Goal: Information Seeking & Learning: Learn about a topic

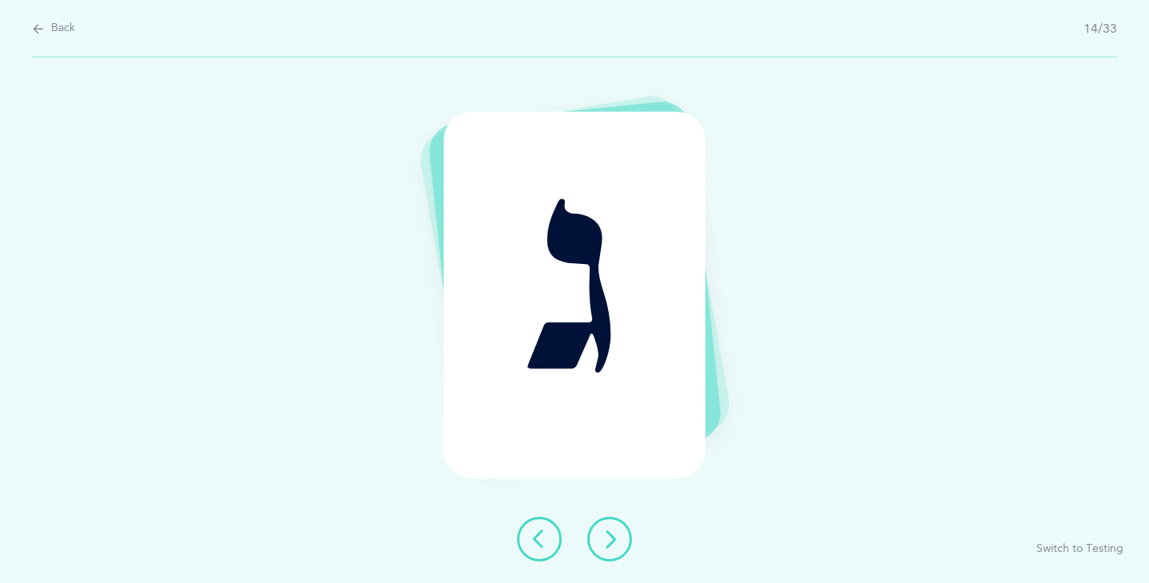
click at [606, 551] on button at bounding box center [609, 539] width 45 height 45
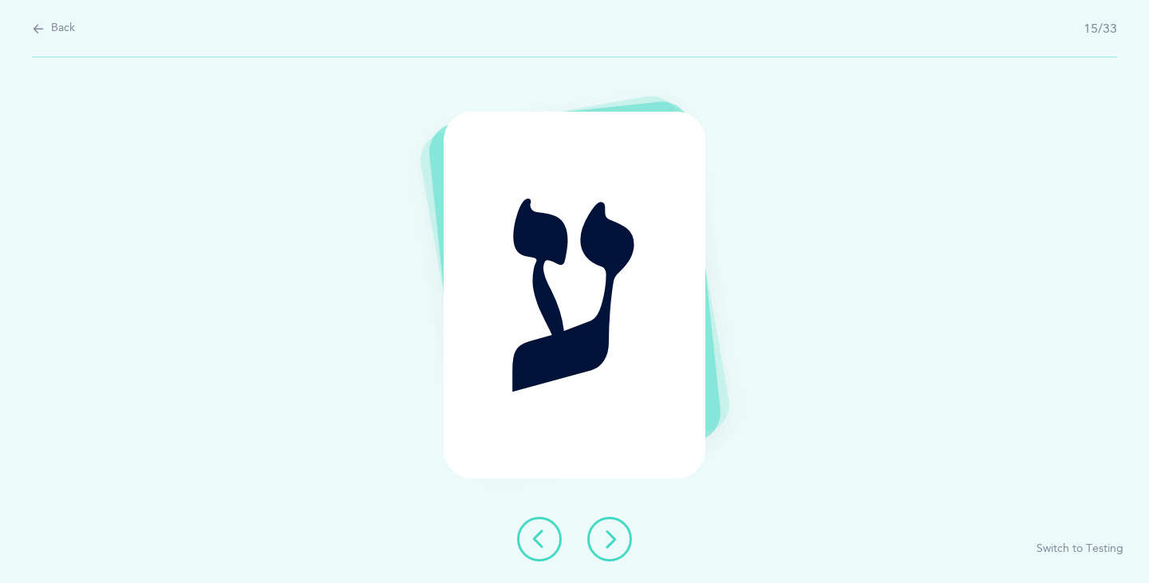
click at [607, 543] on icon at bounding box center [609, 539] width 19 height 19
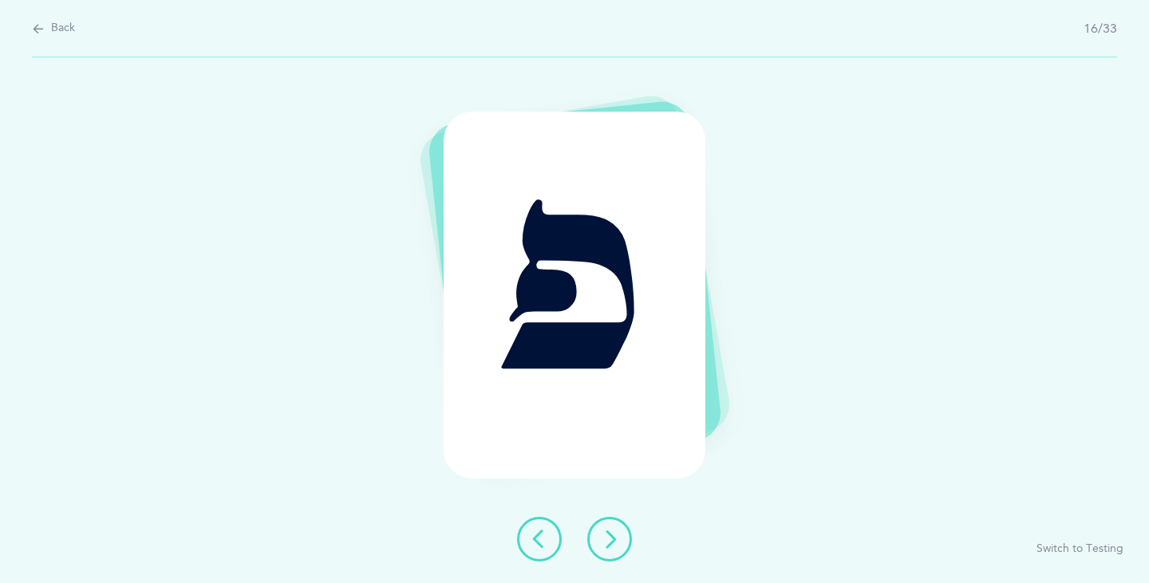
click at [608, 541] on icon at bounding box center [609, 539] width 19 height 19
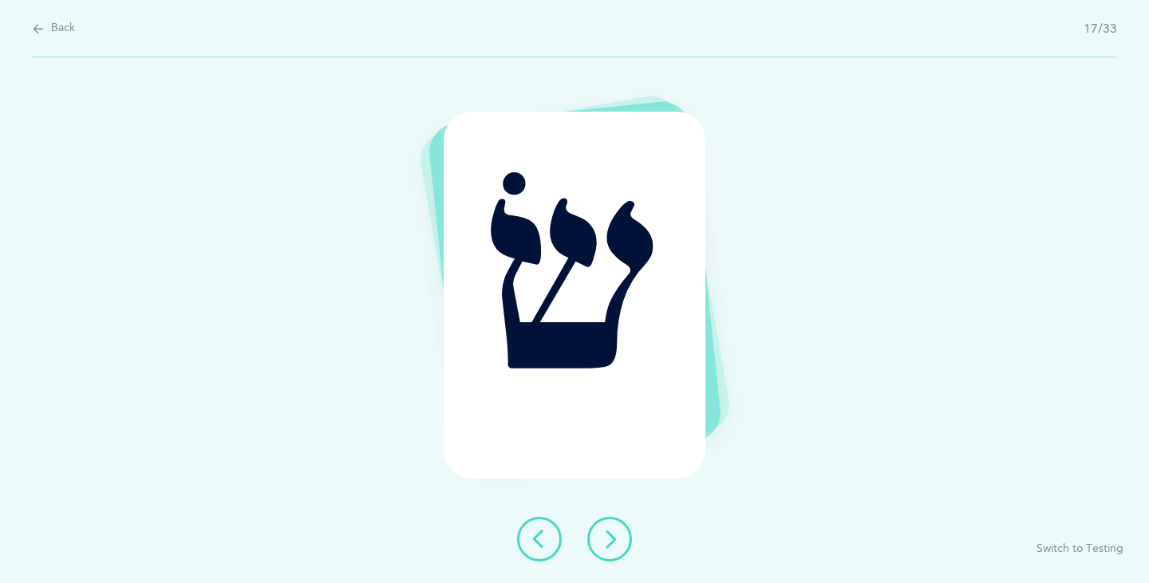
click at [610, 541] on icon at bounding box center [609, 539] width 19 height 19
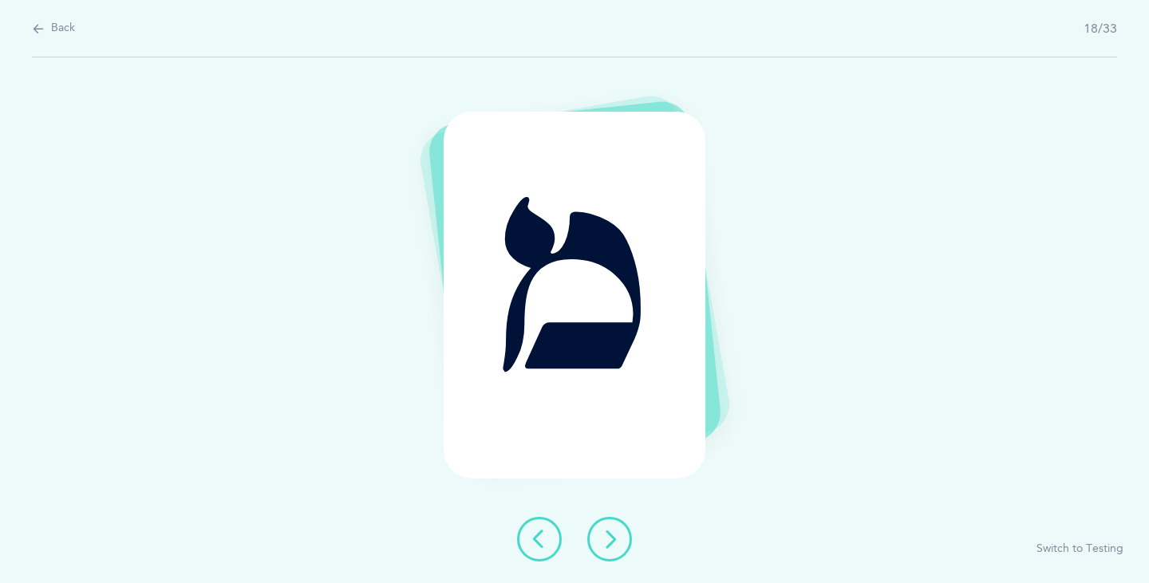
click at [610, 541] on icon at bounding box center [609, 539] width 19 height 19
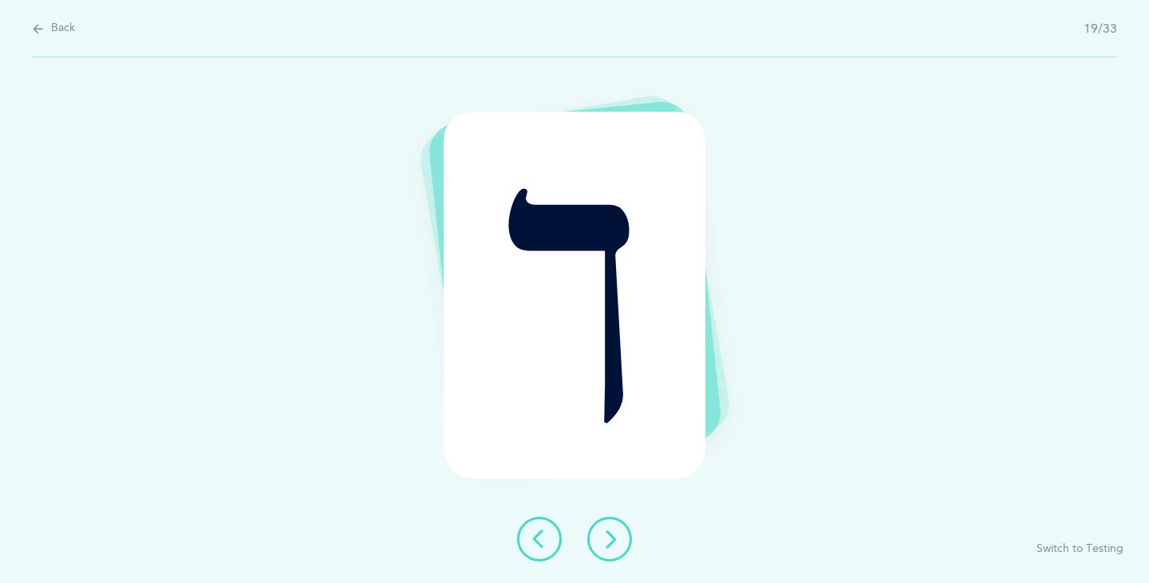
click at [611, 541] on icon at bounding box center [609, 539] width 19 height 19
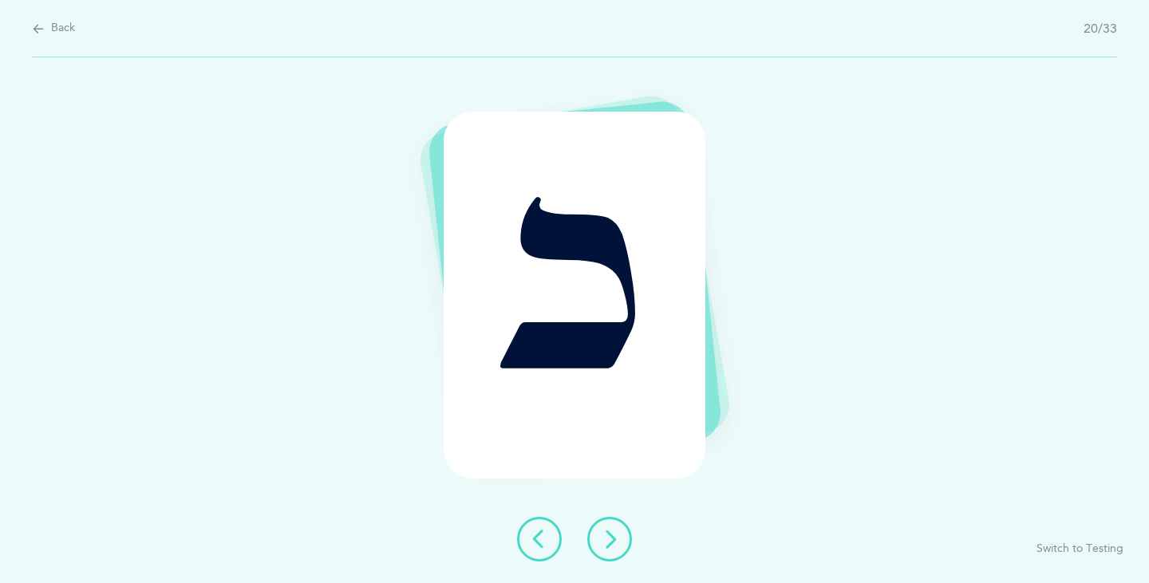
click at [611, 541] on icon at bounding box center [609, 539] width 19 height 19
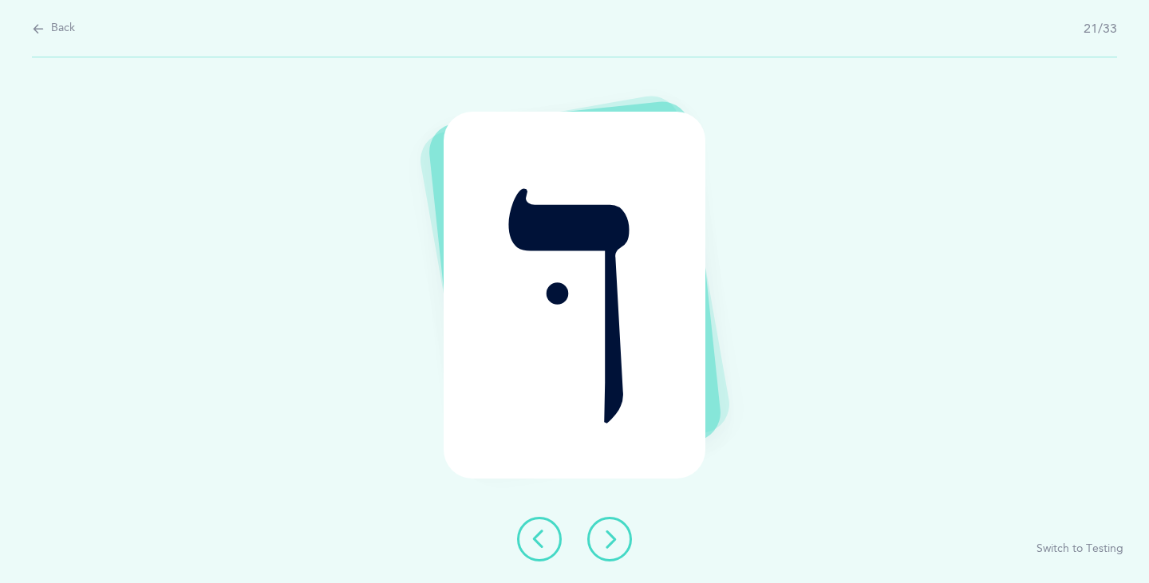
click at [611, 541] on icon at bounding box center [609, 539] width 19 height 19
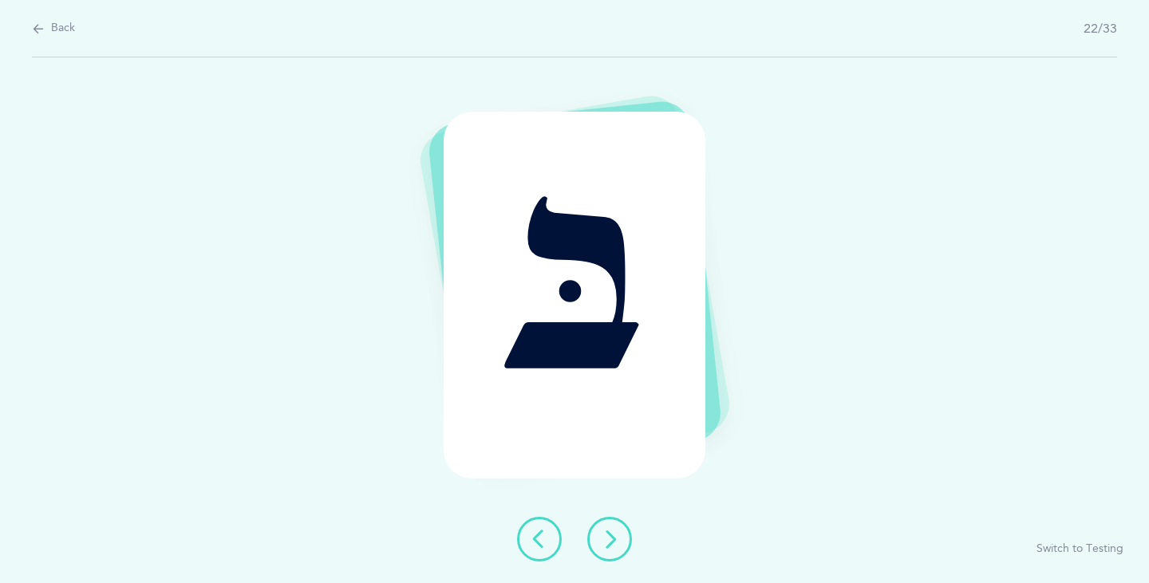
click at [611, 541] on icon at bounding box center [609, 539] width 19 height 19
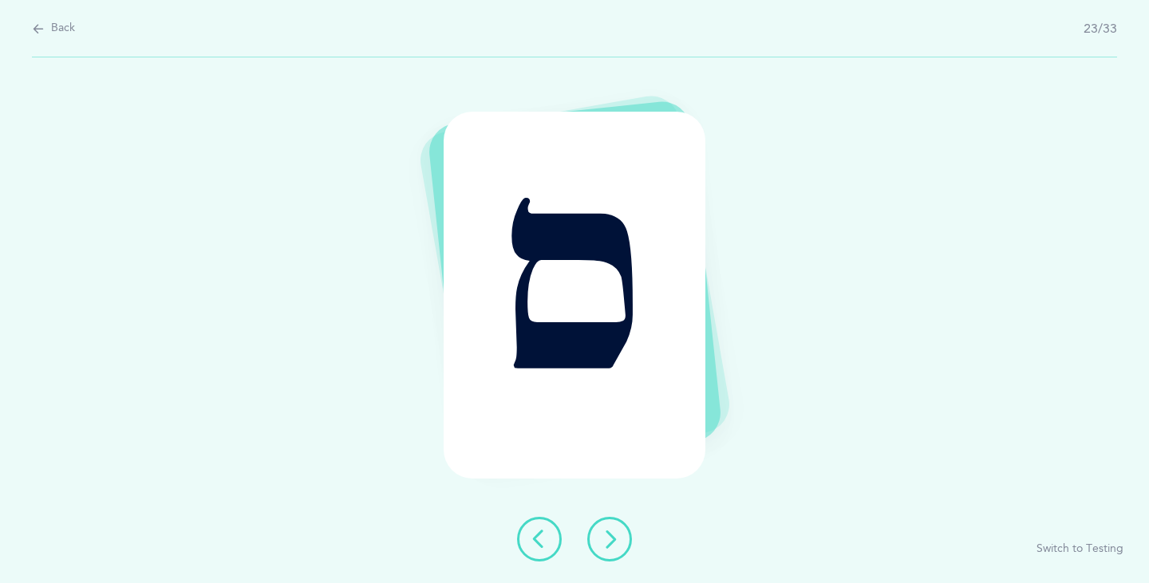
click at [611, 541] on icon at bounding box center [609, 539] width 19 height 19
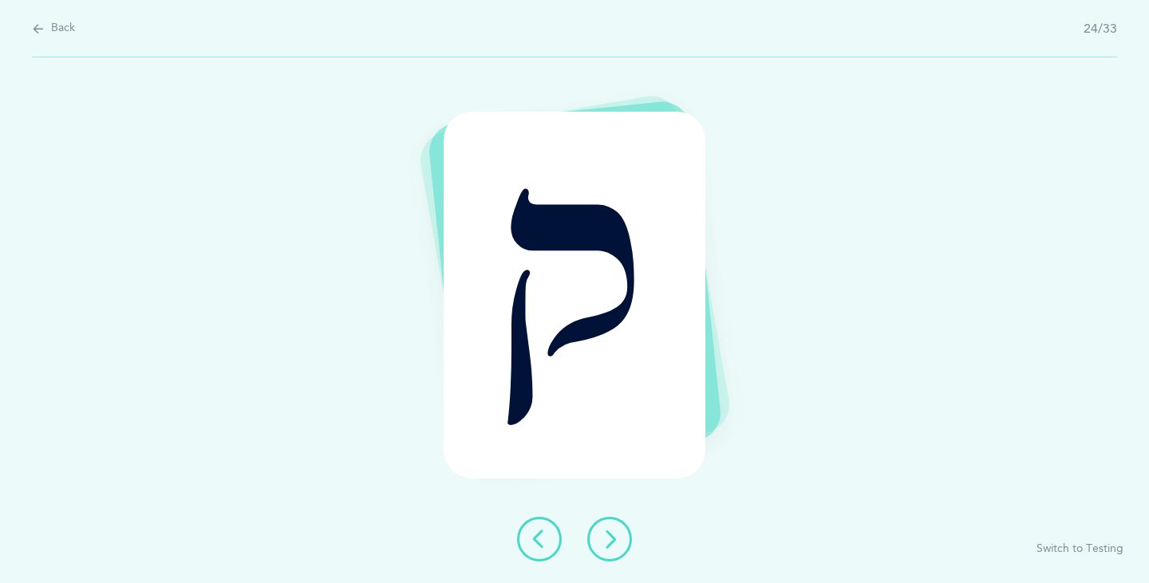
click at [611, 541] on icon at bounding box center [609, 539] width 19 height 19
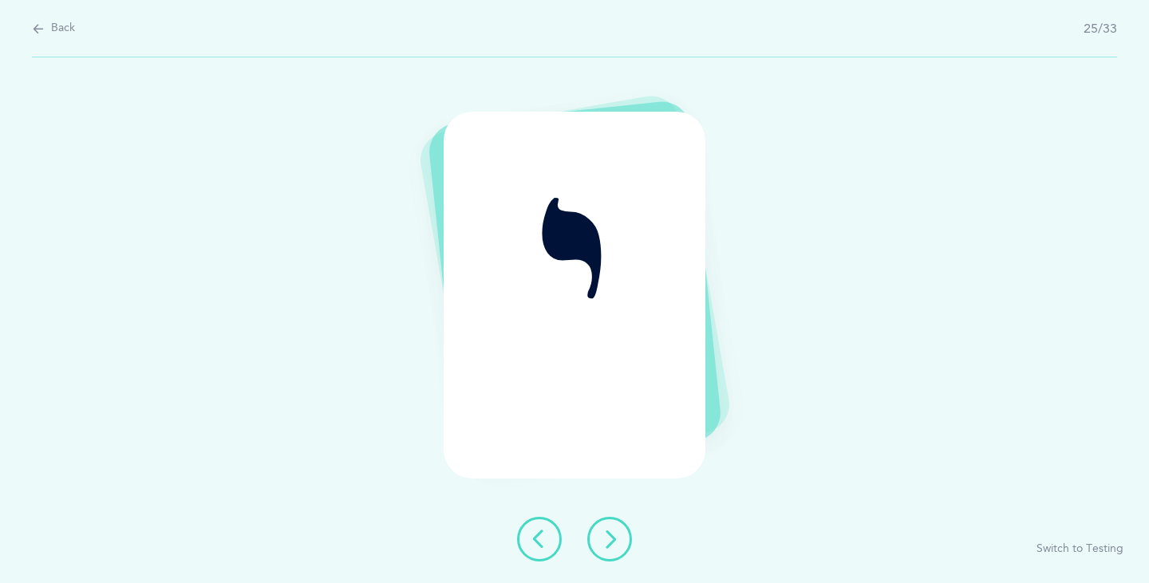
click at [611, 541] on icon at bounding box center [609, 539] width 19 height 19
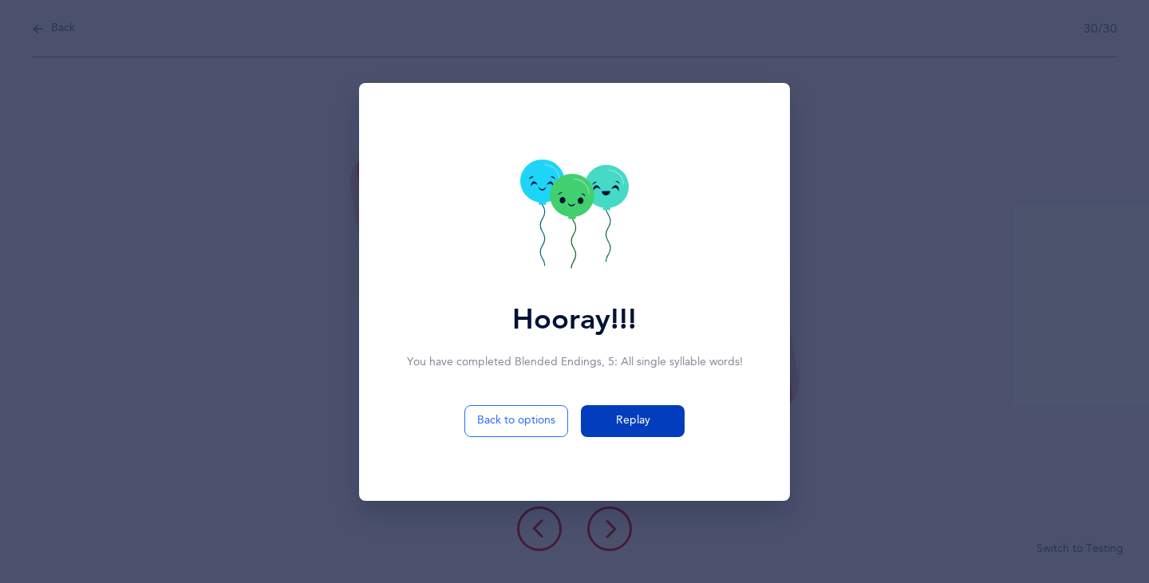
click at [627, 420] on span "Replay" at bounding box center [633, 421] width 34 height 17
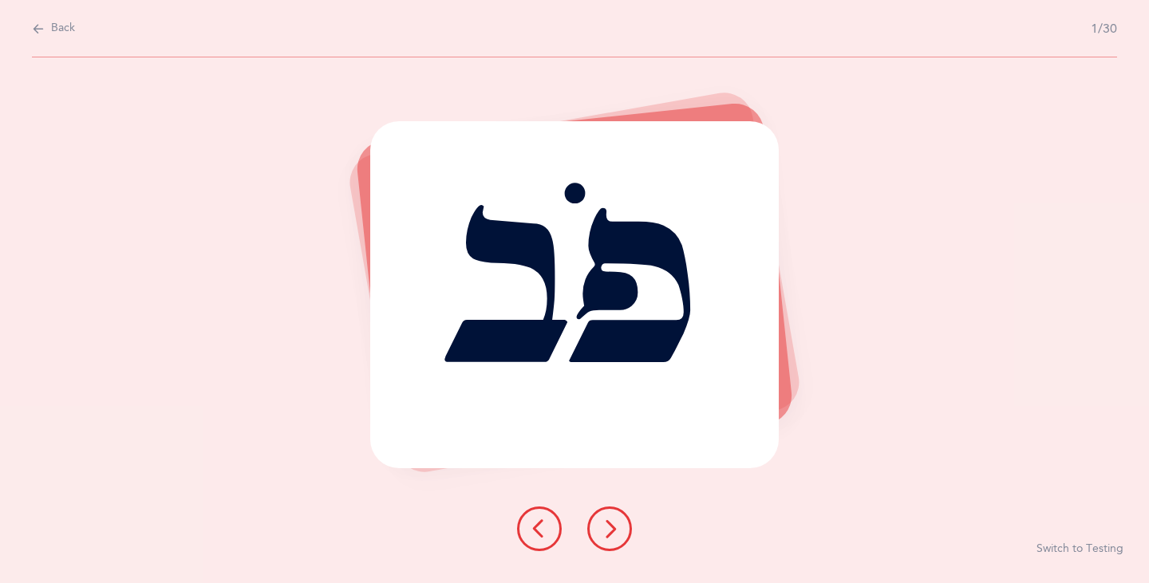
click at [611, 543] on button at bounding box center [609, 529] width 45 height 45
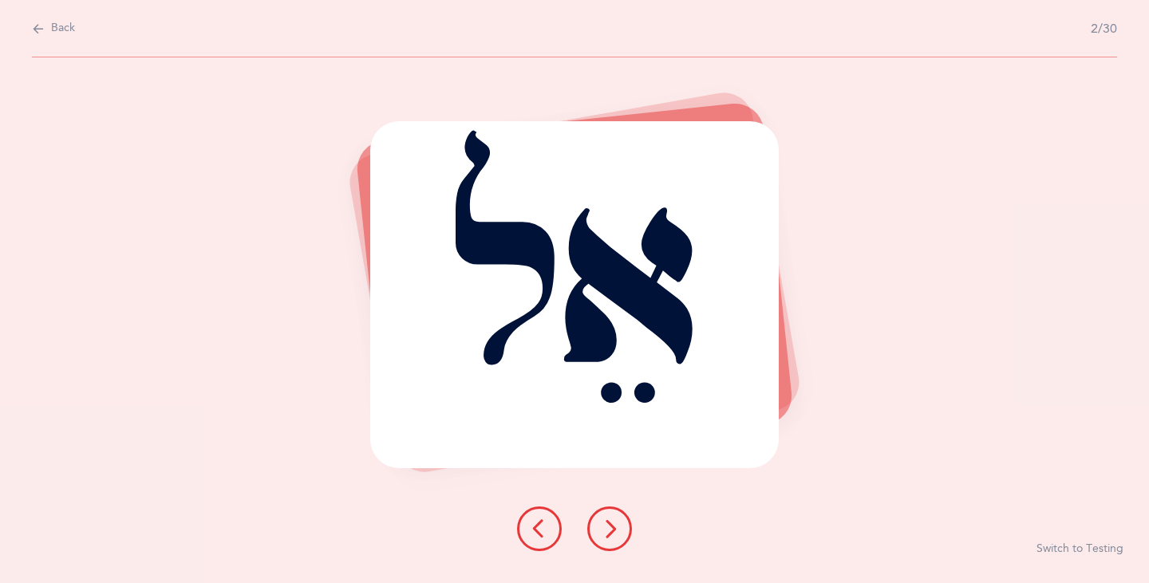
click at [611, 538] on icon at bounding box center [609, 529] width 19 height 19
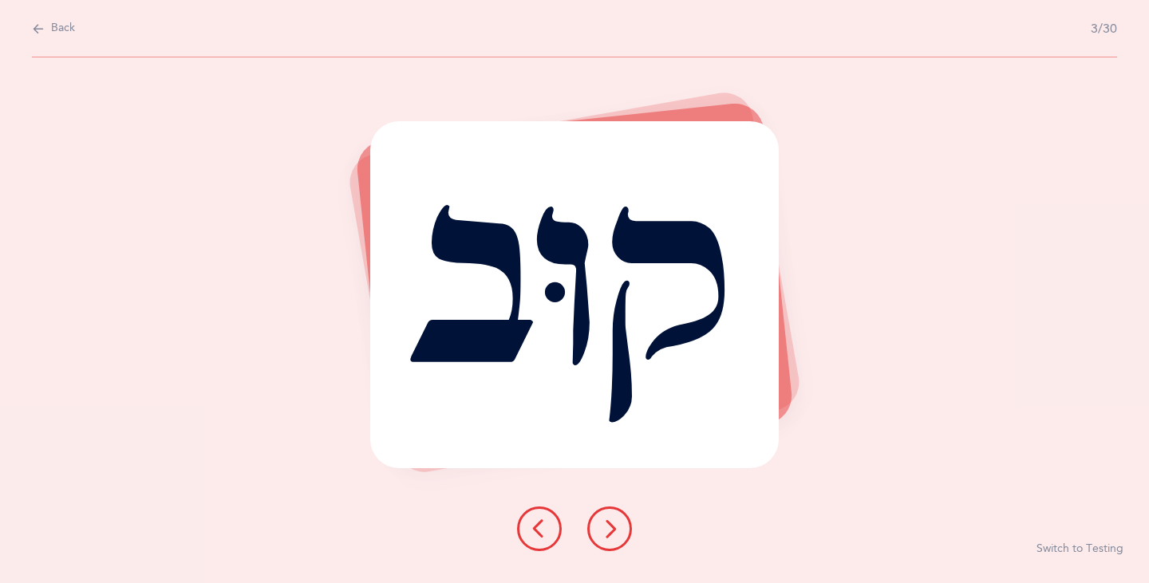
click at [611, 538] on icon at bounding box center [609, 529] width 19 height 19
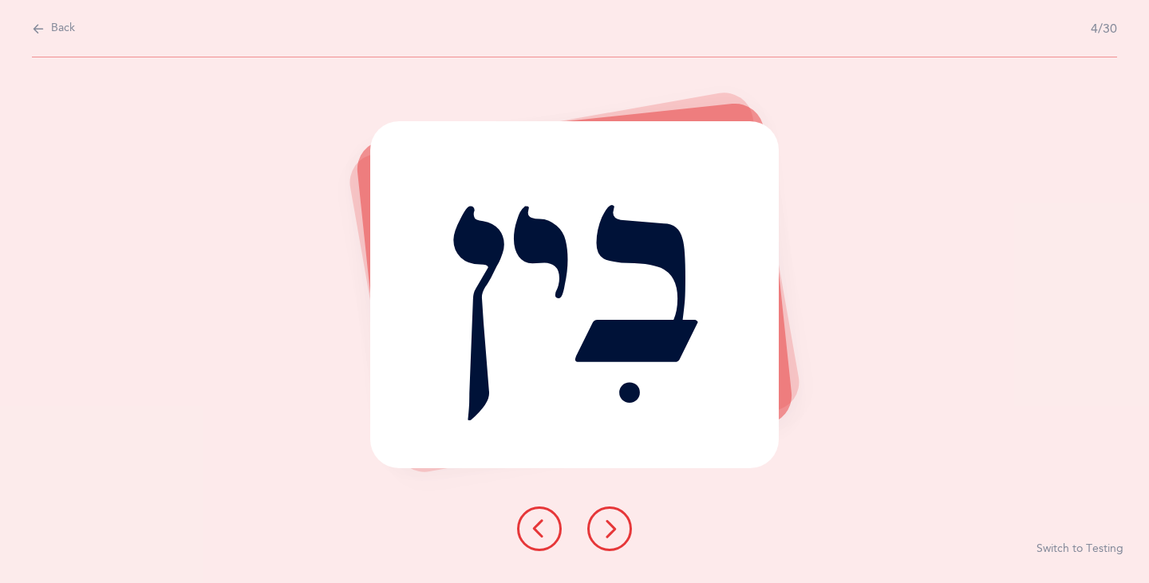
click at [610, 538] on icon at bounding box center [609, 529] width 19 height 19
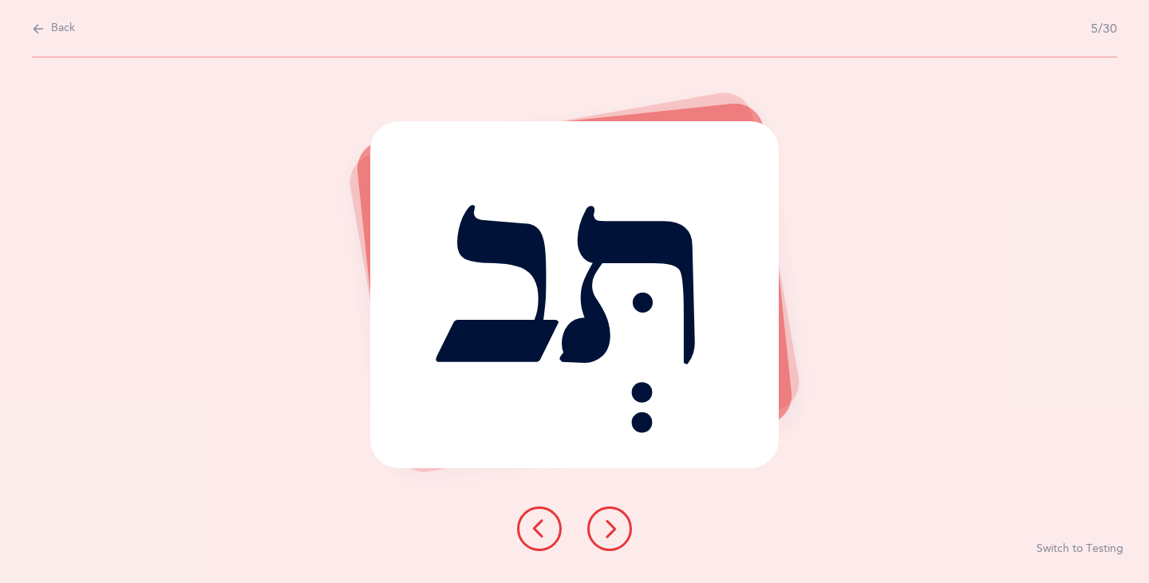
click at [547, 526] on icon at bounding box center [539, 529] width 19 height 19
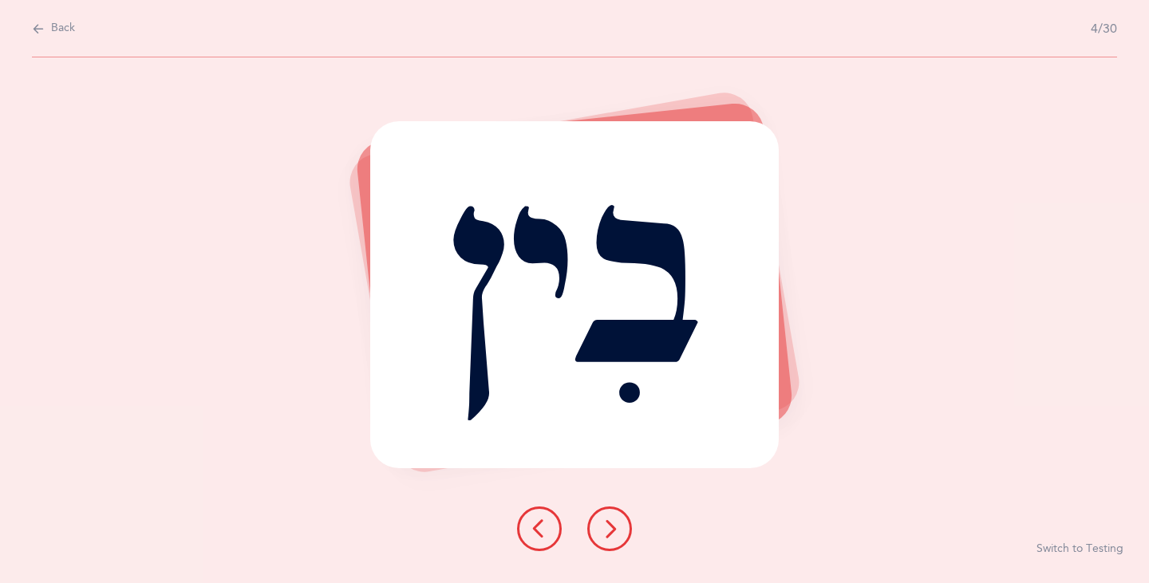
click at [609, 524] on icon at bounding box center [609, 529] width 19 height 19
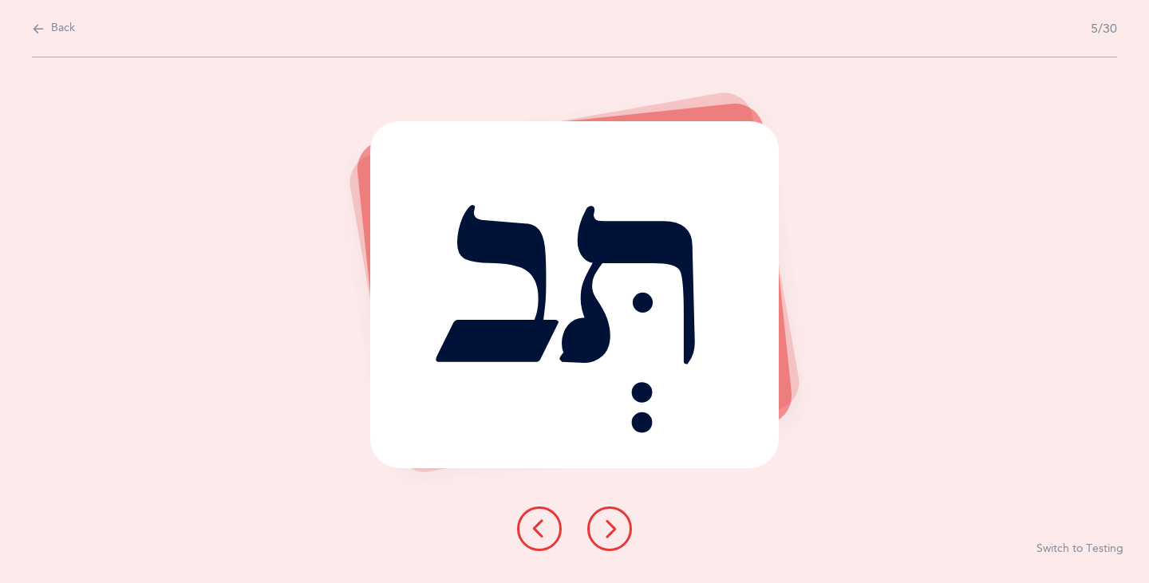
click at [609, 524] on icon at bounding box center [609, 529] width 19 height 19
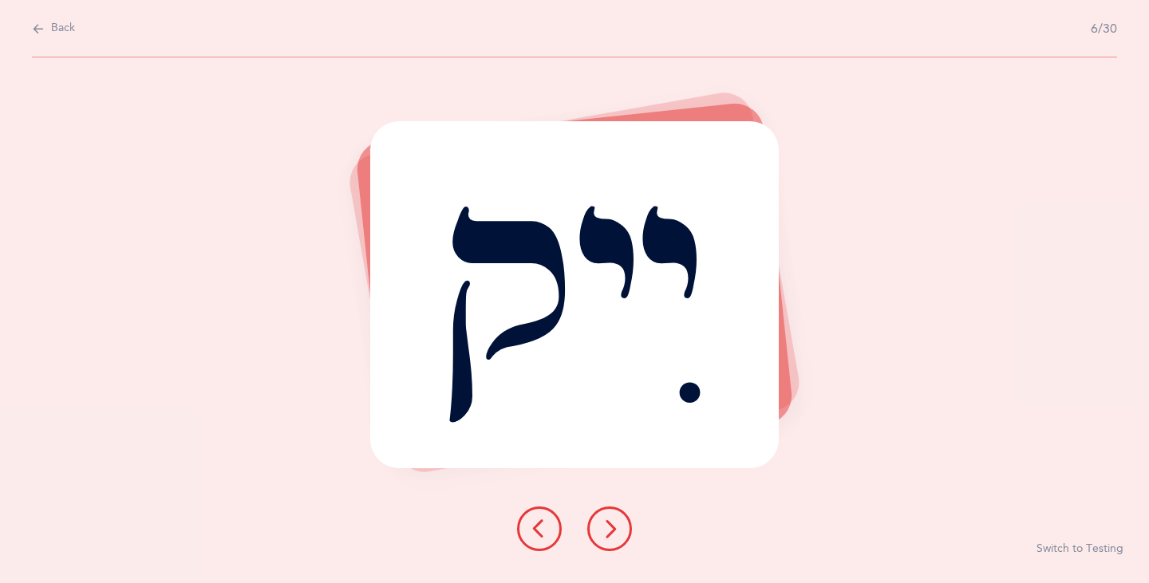
click at [609, 524] on icon at bounding box center [609, 529] width 19 height 19
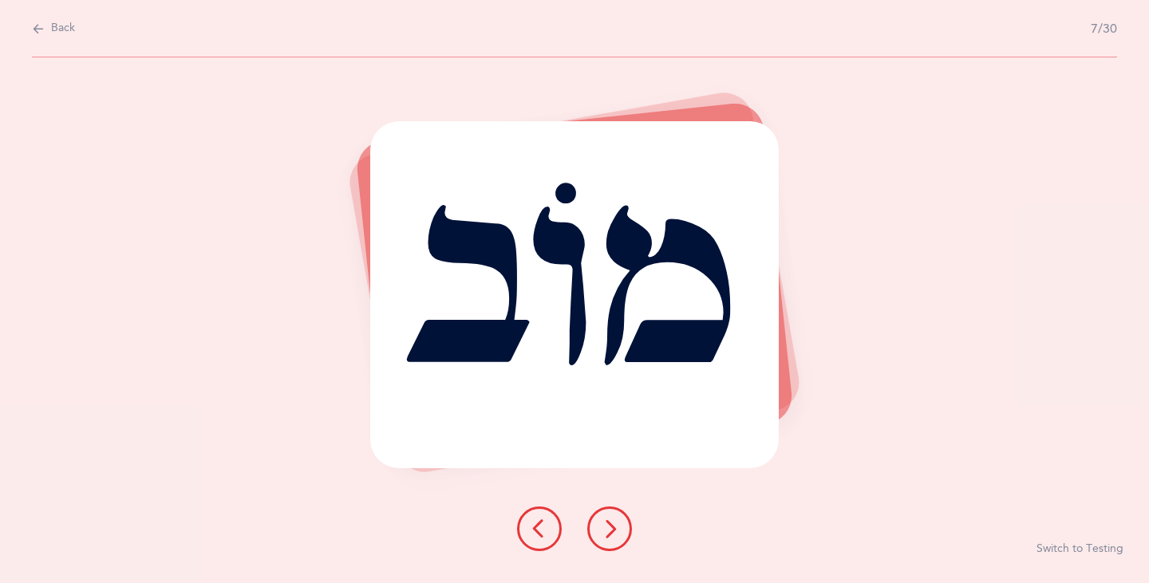
click at [608, 524] on icon at bounding box center [609, 529] width 19 height 19
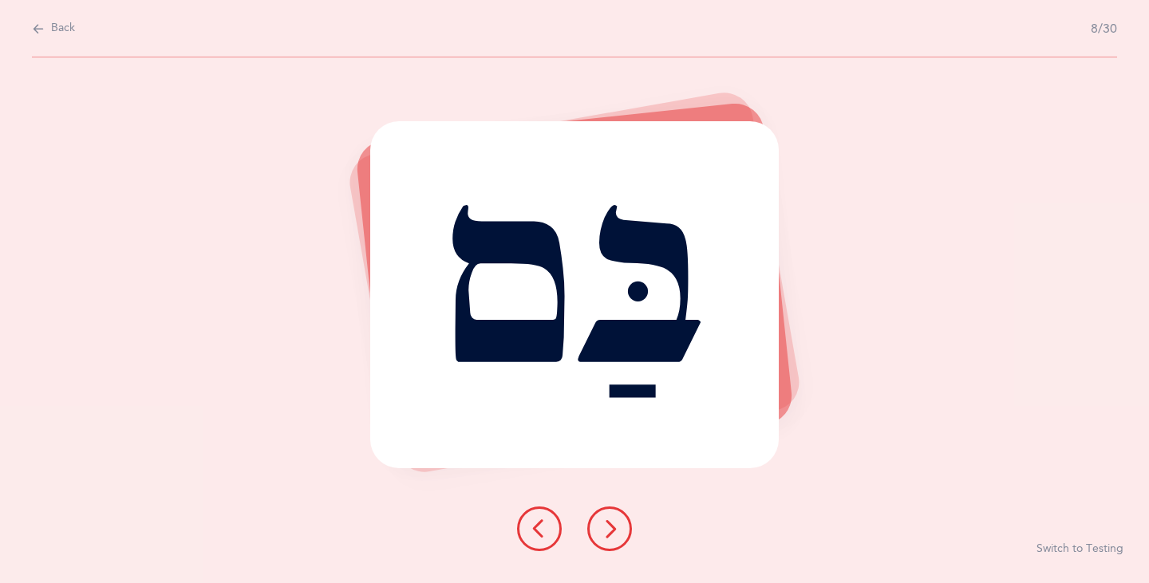
click at [603, 535] on icon at bounding box center [609, 529] width 19 height 19
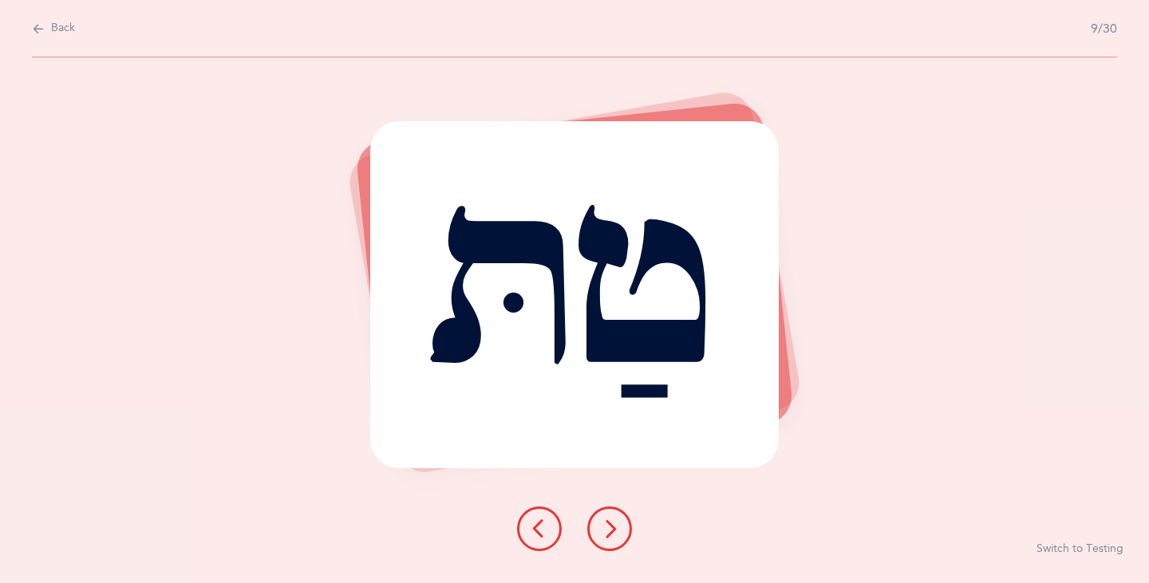
click at [603, 535] on icon at bounding box center [609, 529] width 19 height 19
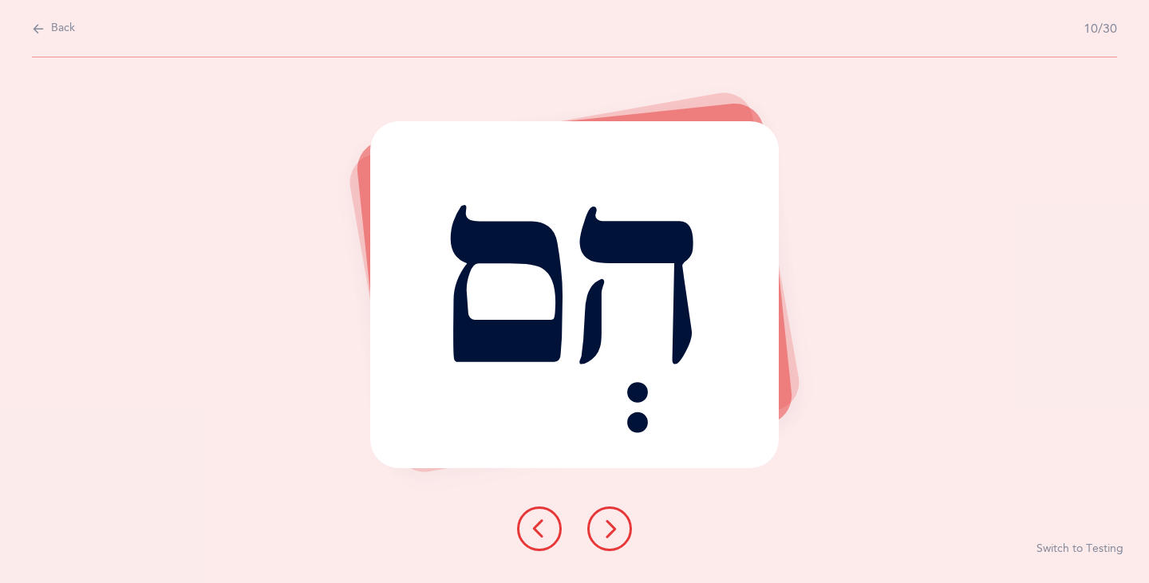
click at [608, 536] on icon at bounding box center [609, 529] width 19 height 19
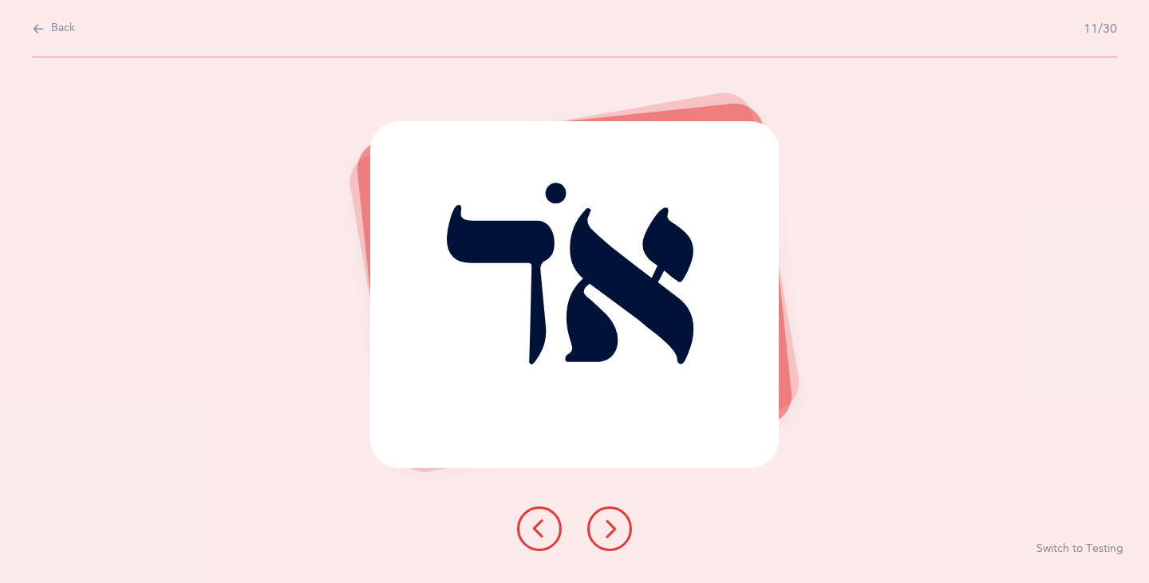
click at [532, 524] on icon at bounding box center [539, 529] width 19 height 19
